Goal: Find specific page/section

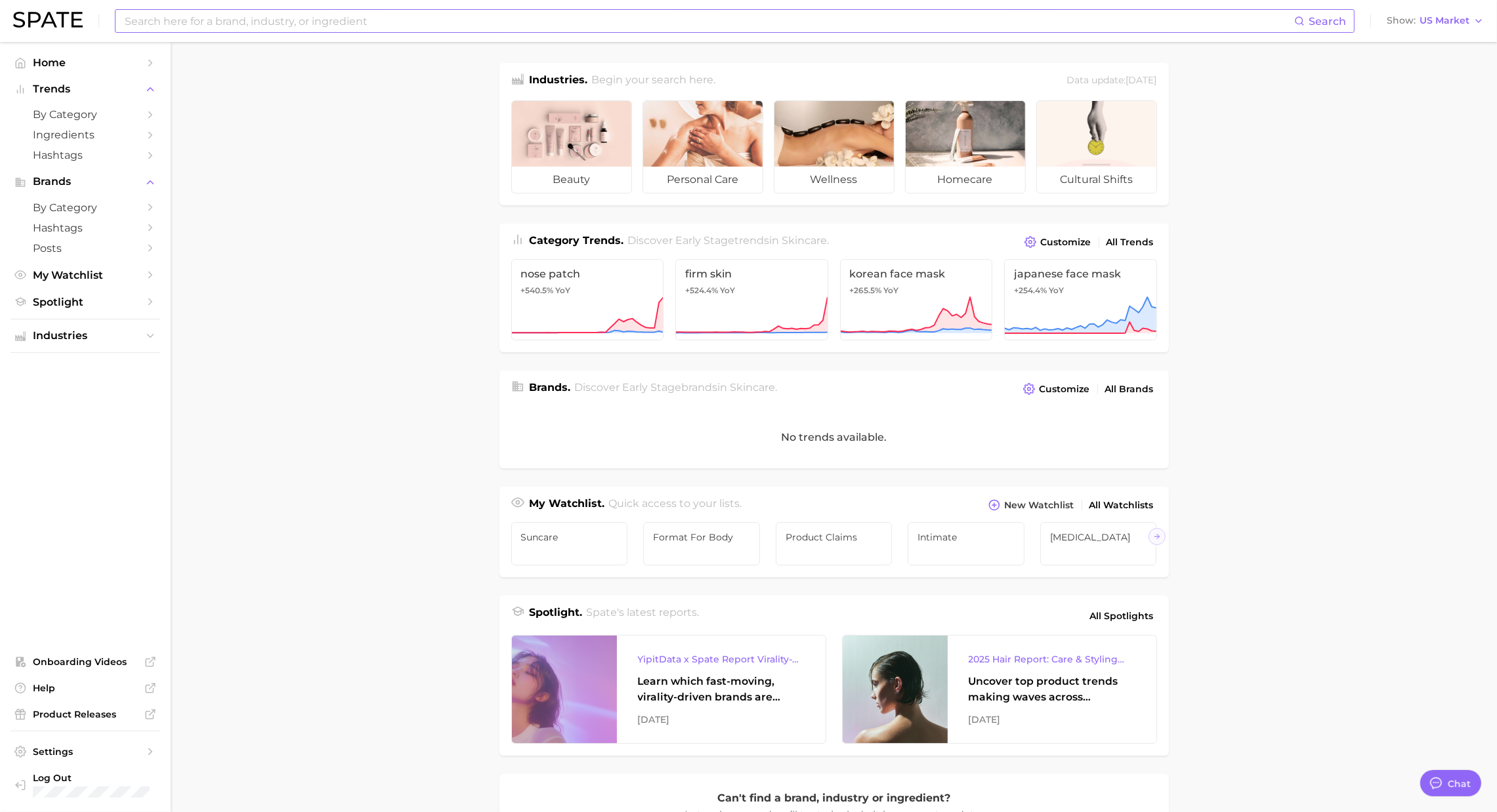
click at [509, 27] on input at bounding box center [708, 21] width 1170 height 22
click at [499, 20] on input at bounding box center [708, 21] width 1170 height 22
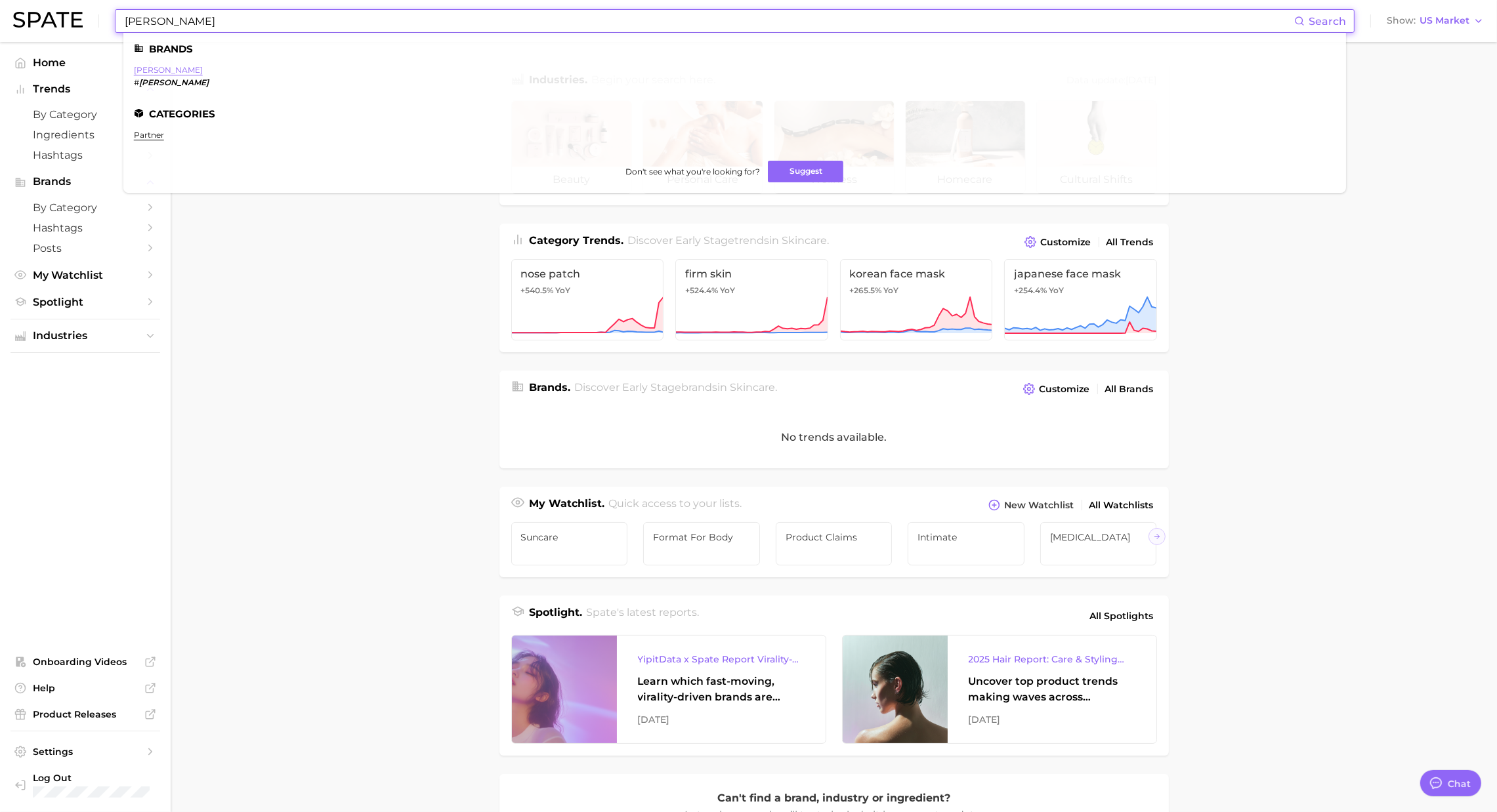
type input "[PERSON_NAME]"
click at [158, 69] on link "[PERSON_NAME]" at bounding box center [168, 70] width 69 height 10
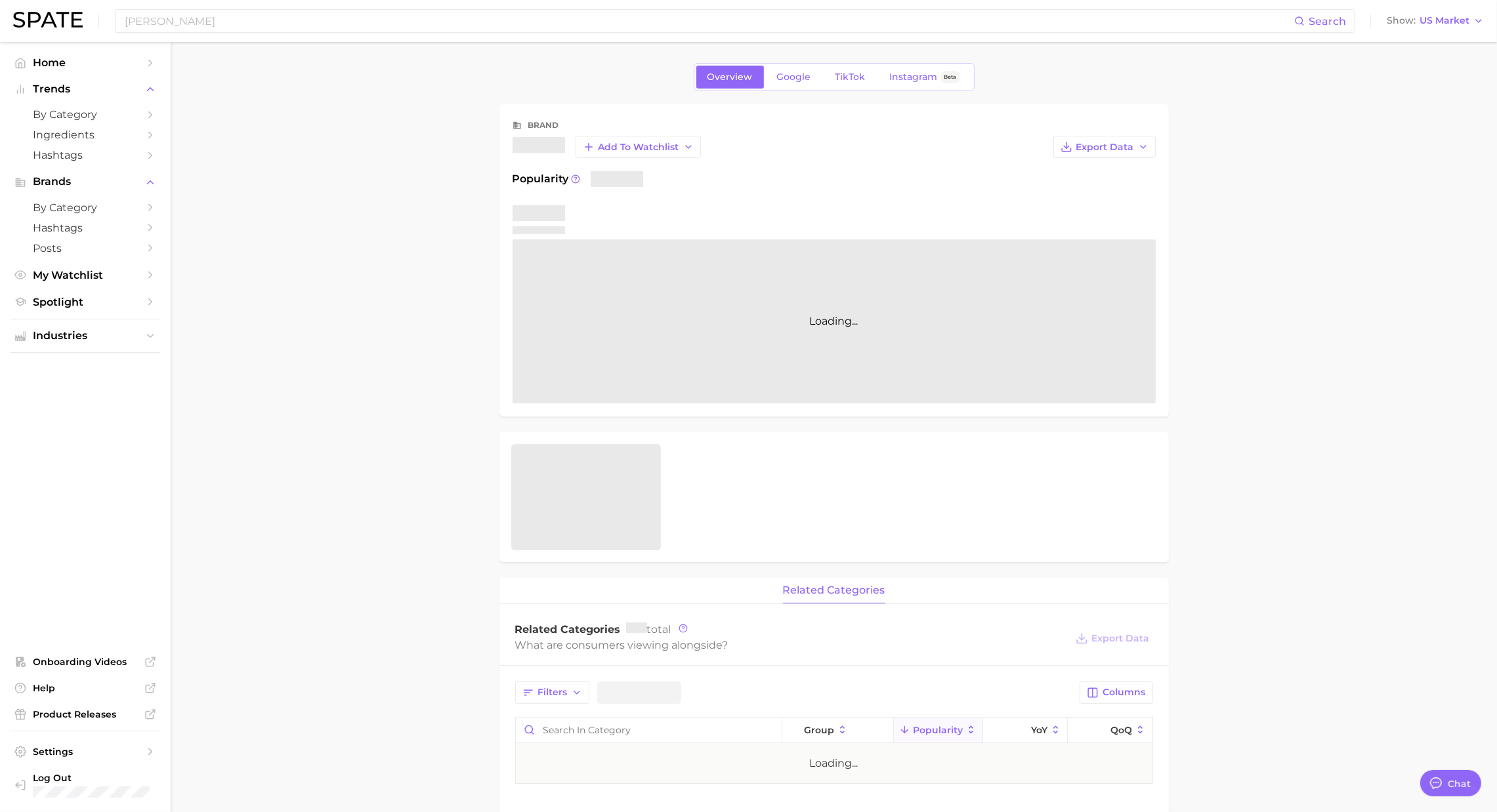
type textarea "x"
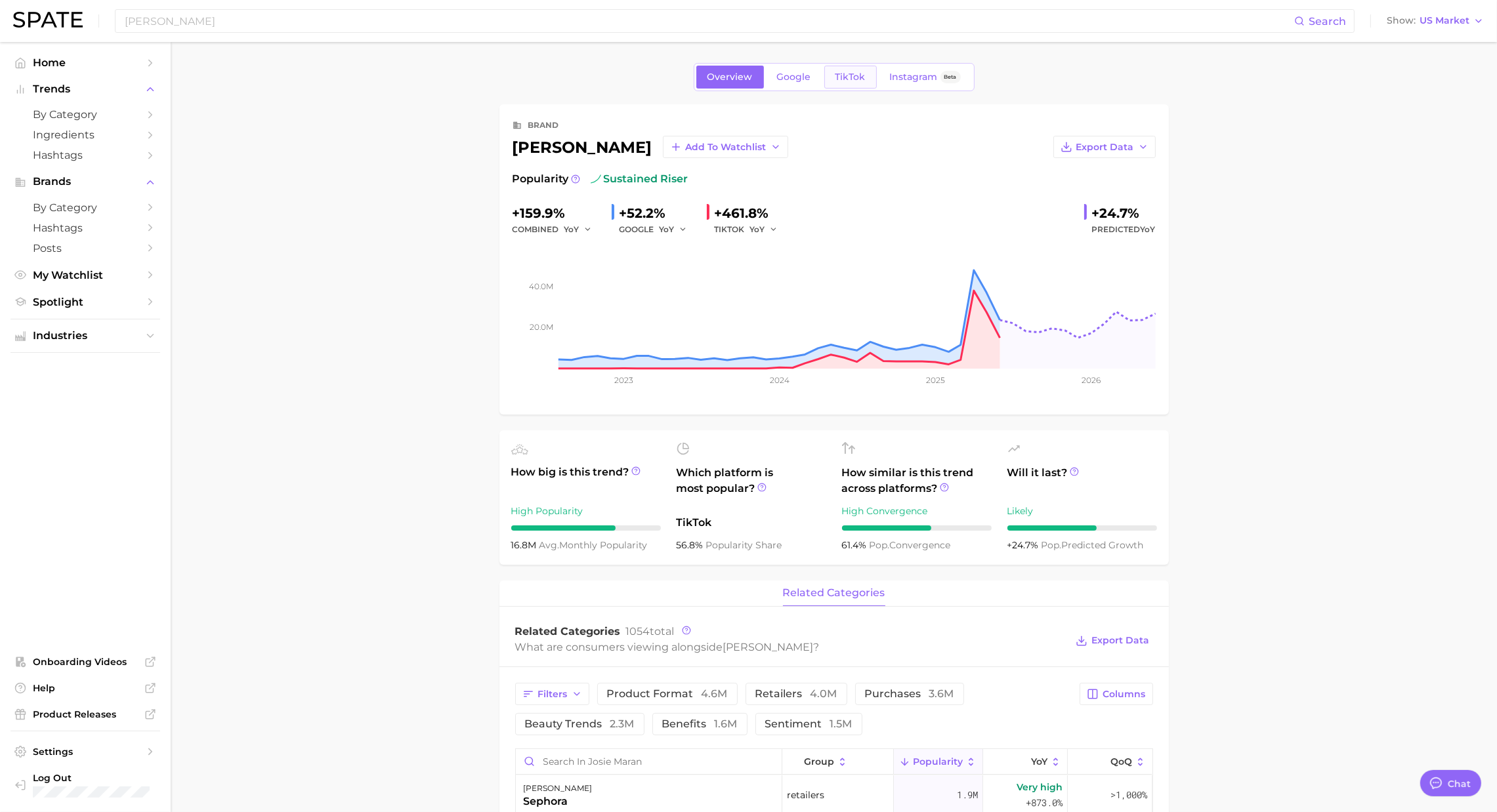
click at [835, 76] on span "TikTok" at bounding box center [850, 77] width 30 height 11
